Goal: Task Accomplishment & Management: Use online tool/utility

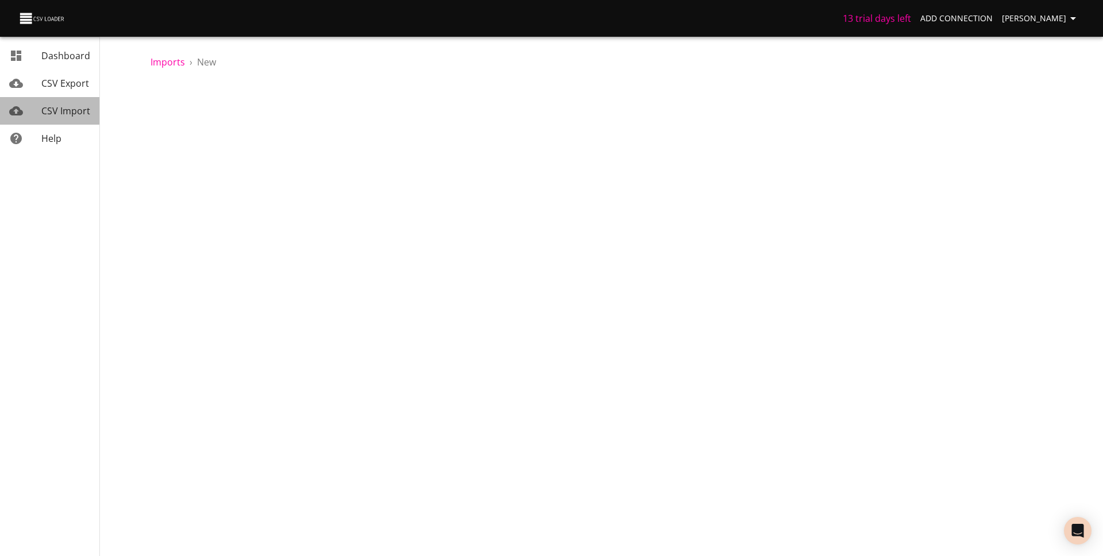
click at [74, 115] on span "CSV Import" at bounding box center [65, 111] width 49 height 13
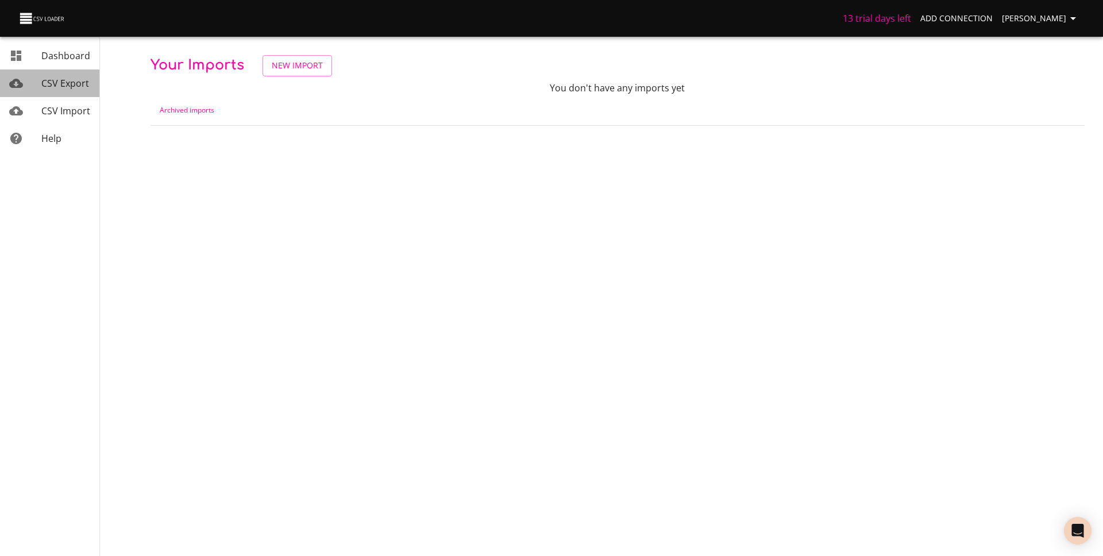
click at [62, 78] on span "CSV Export" at bounding box center [65, 83] width 48 height 13
click at [57, 105] on span "CSV Import" at bounding box center [65, 111] width 49 height 13
click at [948, 22] on span "Add Connection" at bounding box center [956, 18] width 72 height 14
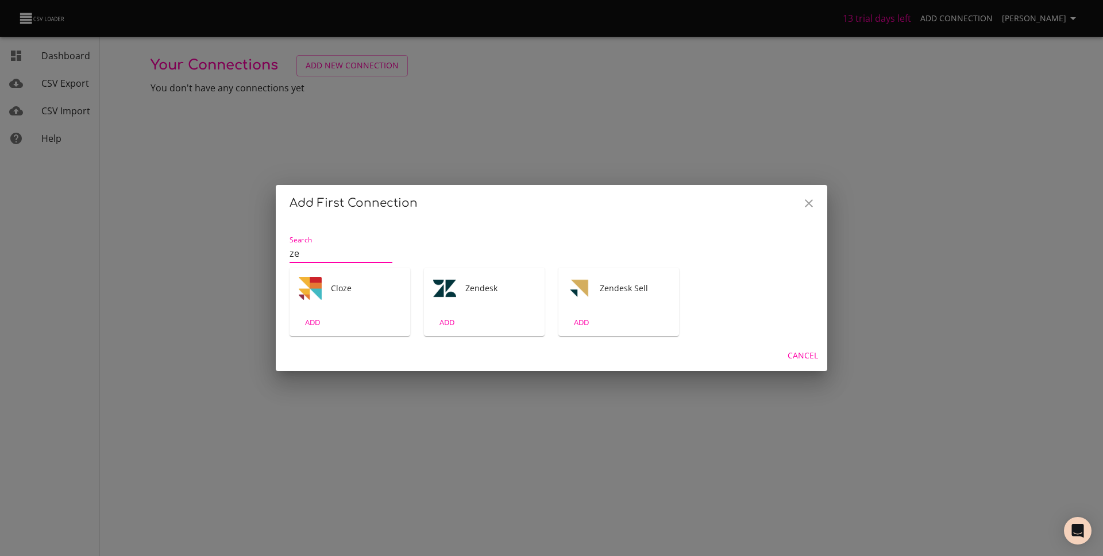
type input "ze"
click at [474, 300] on div "Zendesk" at bounding box center [484, 288] width 121 height 41
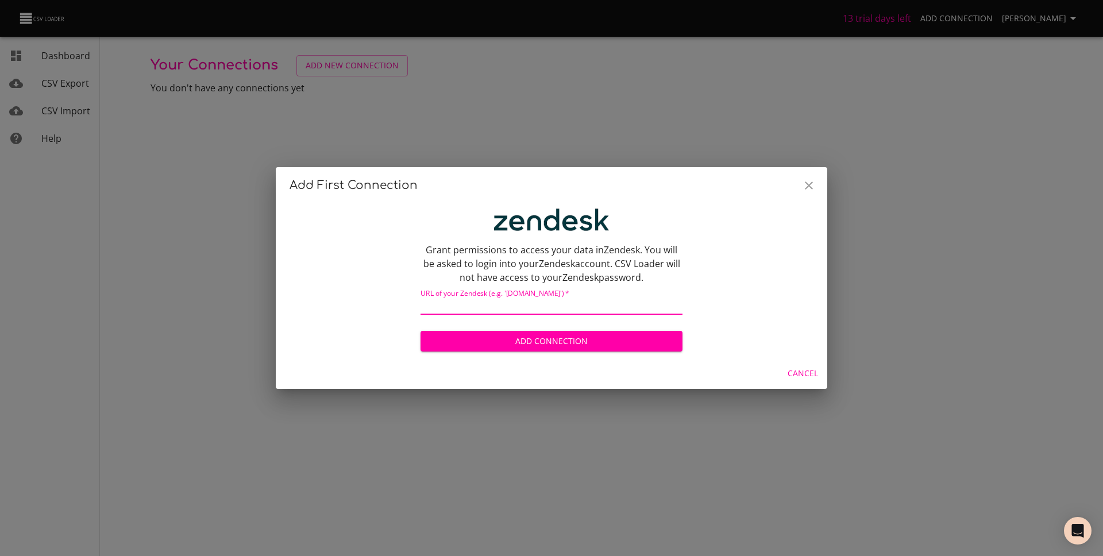
click at [474, 303] on input "text" at bounding box center [551, 306] width 262 height 17
click at [812, 185] on icon "Close" at bounding box center [809, 186] width 14 height 14
